Goal: Transaction & Acquisition: Purchase product/service

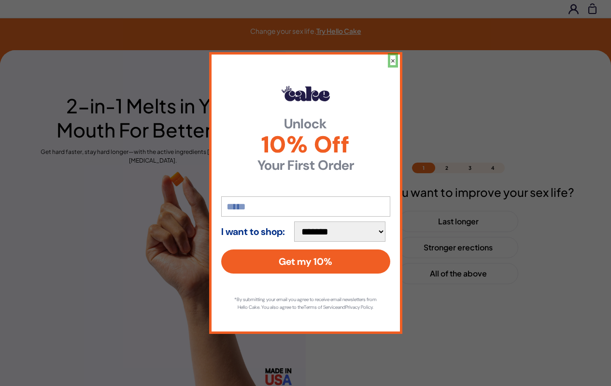
click at [392, 56] on button "×" at bounding box center [392, 61] width 5 height 10
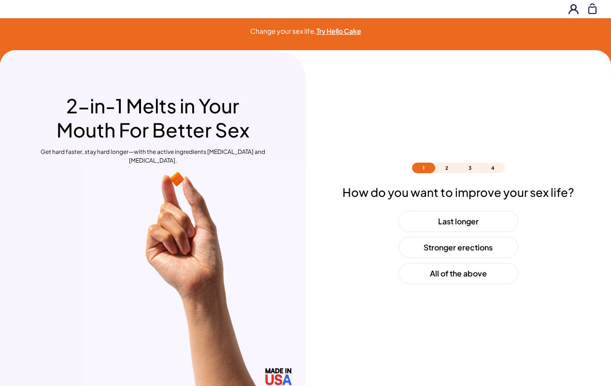
scroll to position [29, 0]
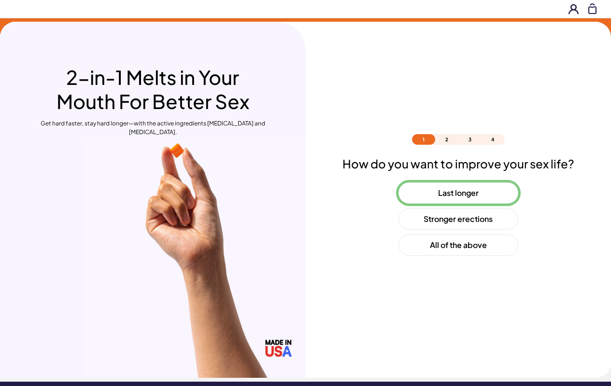
click at [458, 193] on button "Last longer" at bounding box center [459, 193] width 120 height 21
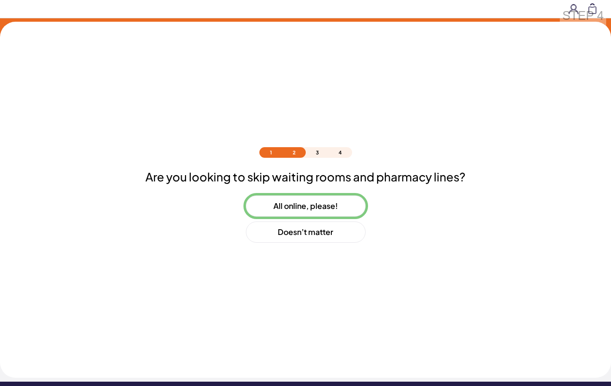
scroll to position [42, 0]
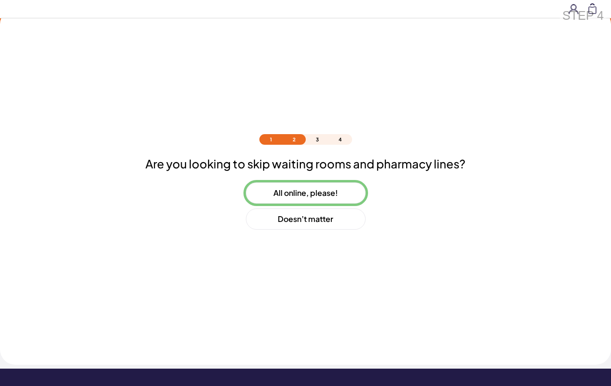
click at [305, 193] on button "All online, please!" at bounding box center [306, 193] width 120 height 21
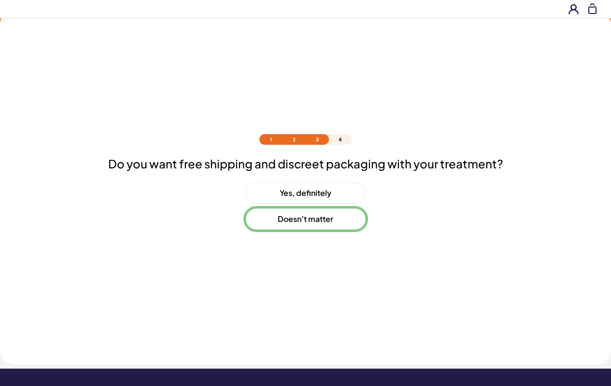
scroll to position [68, 0]
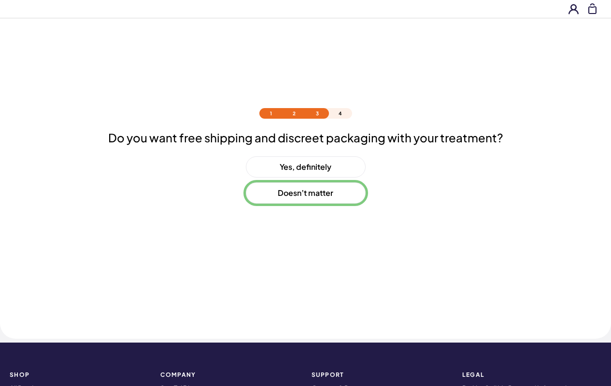
click at [305, 193] on button "Doesn’t matter" at bounding box center [306, 193] width 120 height 21
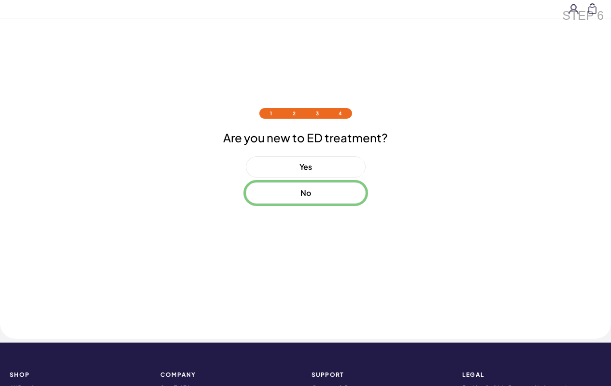
click at [305, 193] on button "No" at bounding box center [306, 193] width 120 height 21
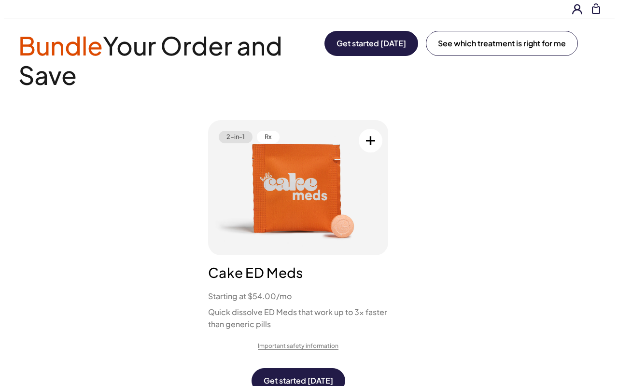
scroll to position [0, 0]
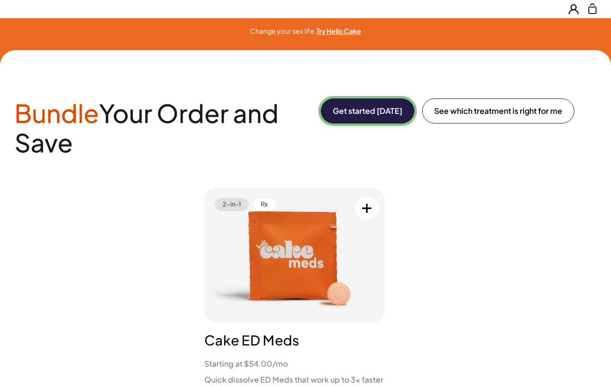
click at [366, 111] on button "Get started [DATE]" at bounding box center [368, 111] width 94 height 25
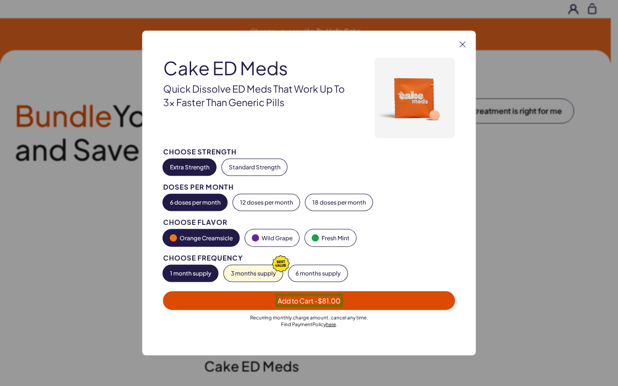
click at [309, 300] on span "Add to Cart - $81.00" at bounding box center [309, 301] width 63 height 9
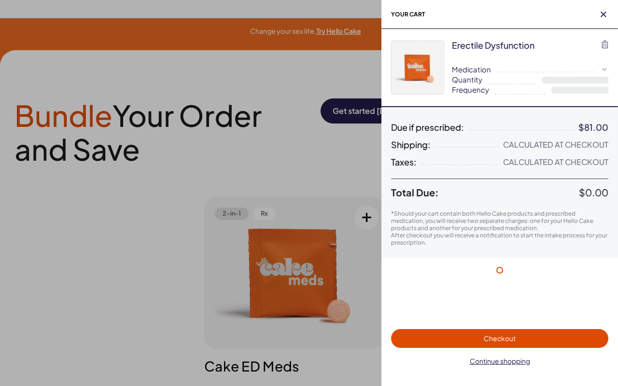
select select "*"
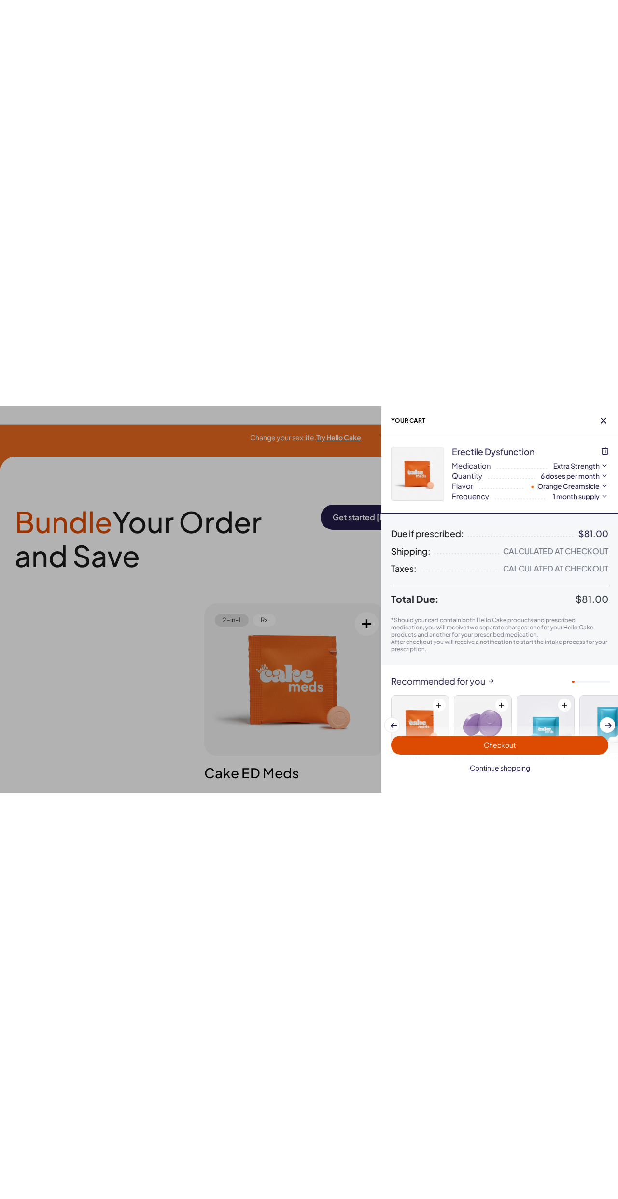
scroll to position [59, 0]
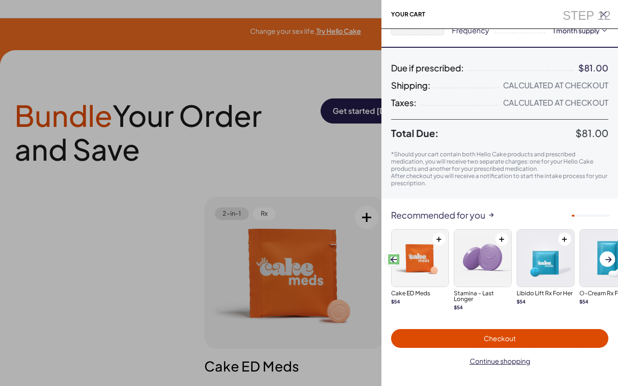
click at [394, 259] on span at bounding box center [394, 259] width 6 height 5
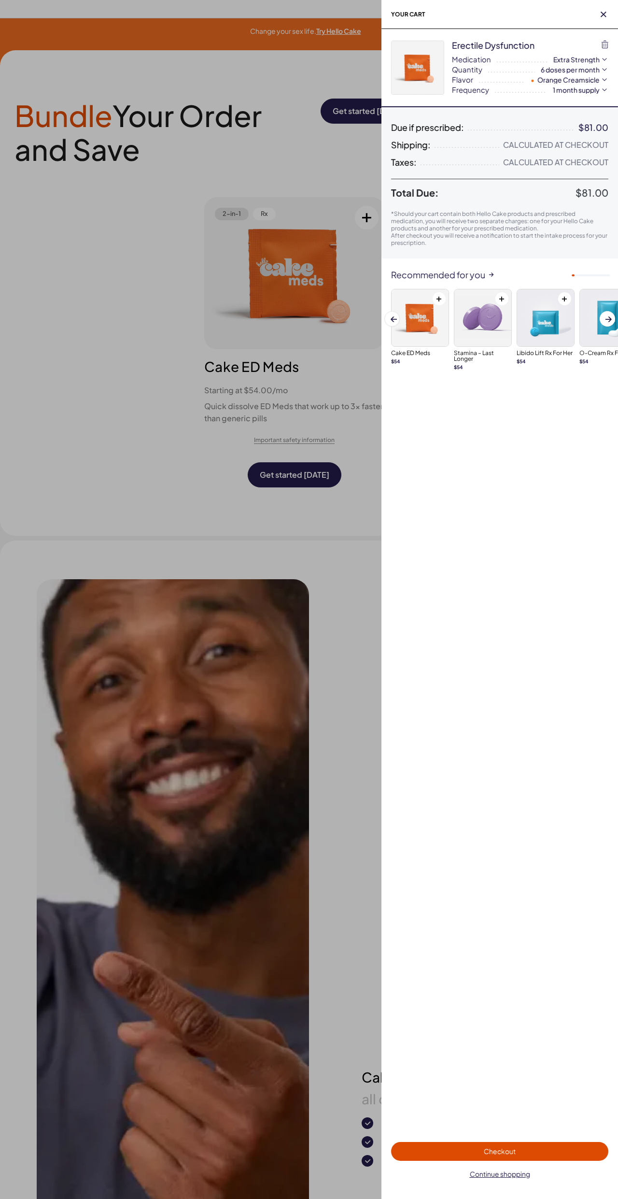
scroll to position [0, 0]
